Goal: Navigation & Orientation: Find specific page/section

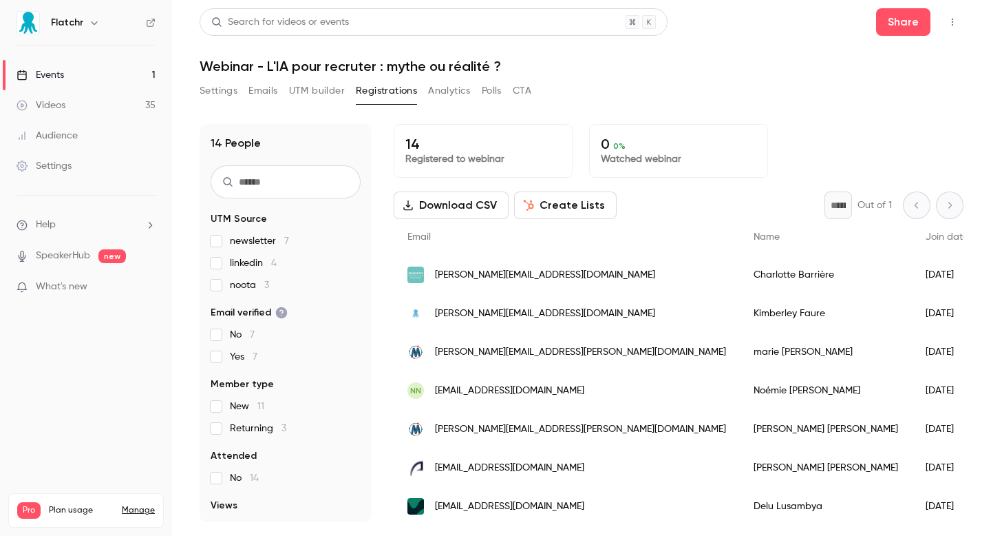
click at [89, 81] on link "Events 1" at bounding box center [86, 75] width 172 height 30
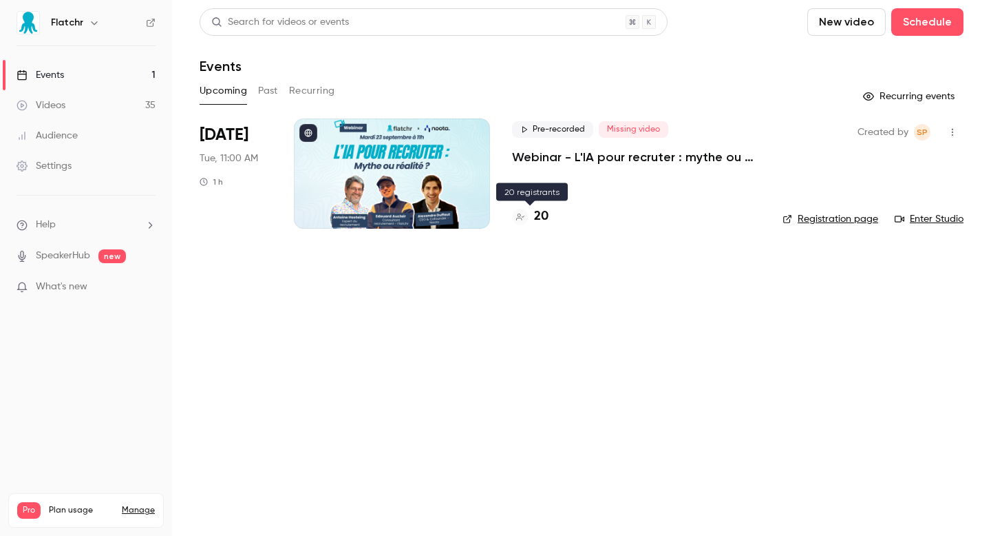
click at [520, 218] on icon at bounding box center [520, 217] width 8 height 8
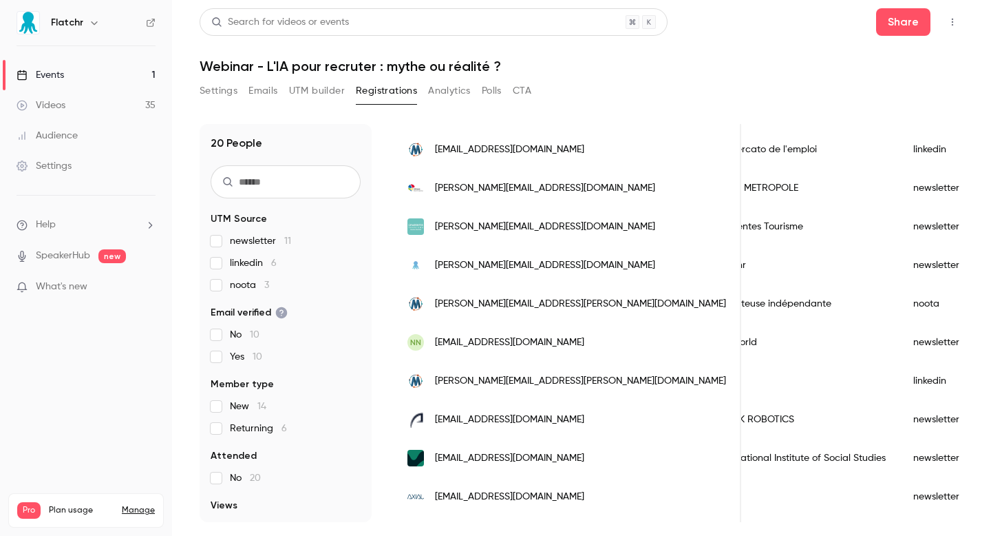
scroll to position [284, 0]
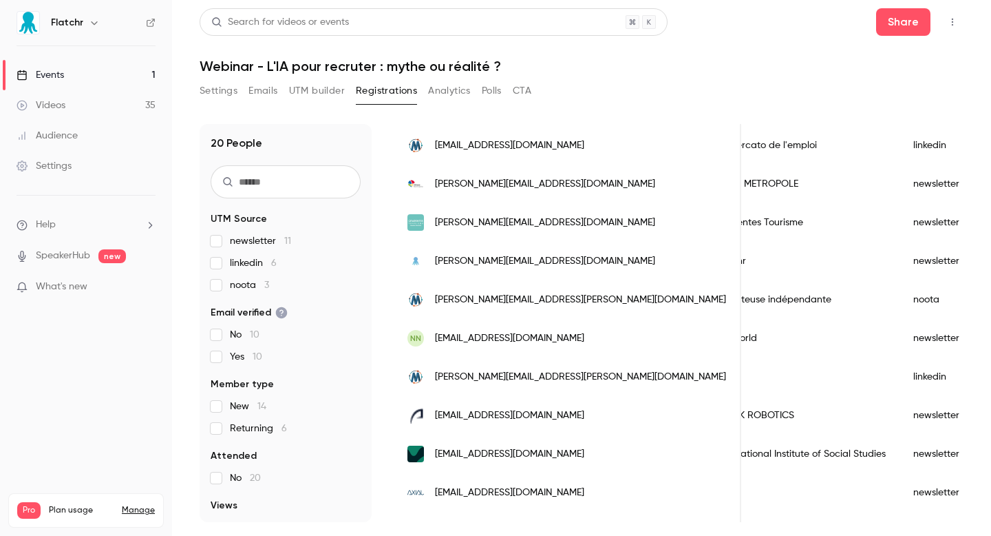
click at [109, 71] on link "Events 1" at bounding box center [86, 75] width 172 height 30
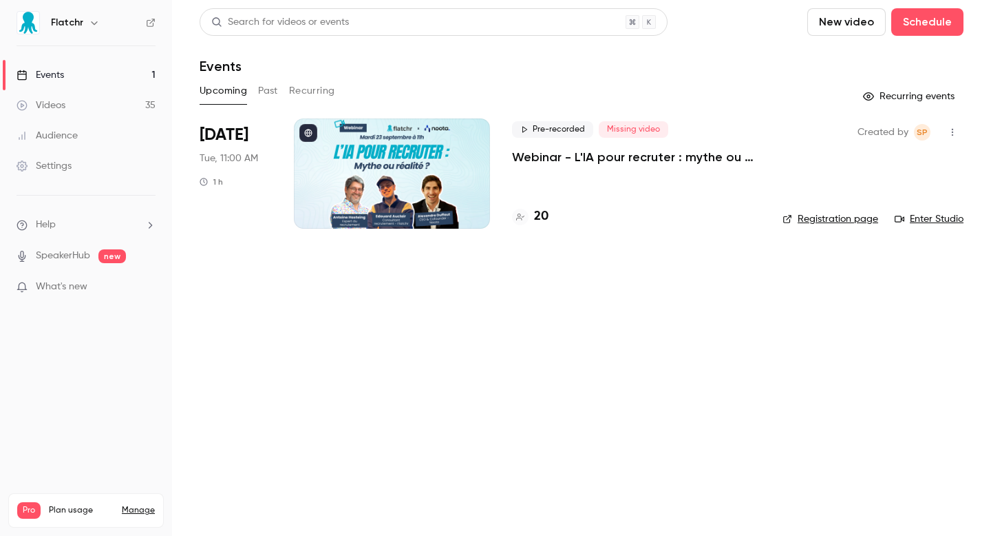
click at [841, 211] on div "Created by SP Registration page Enter Studio" at bounding box center [873, 173] width 181 height 110
click at [842, 214] on link "Registration page" at bounding box center [831, 219] width 96 height 14
